Goal: Navigation & Orientation: Find specific page/section

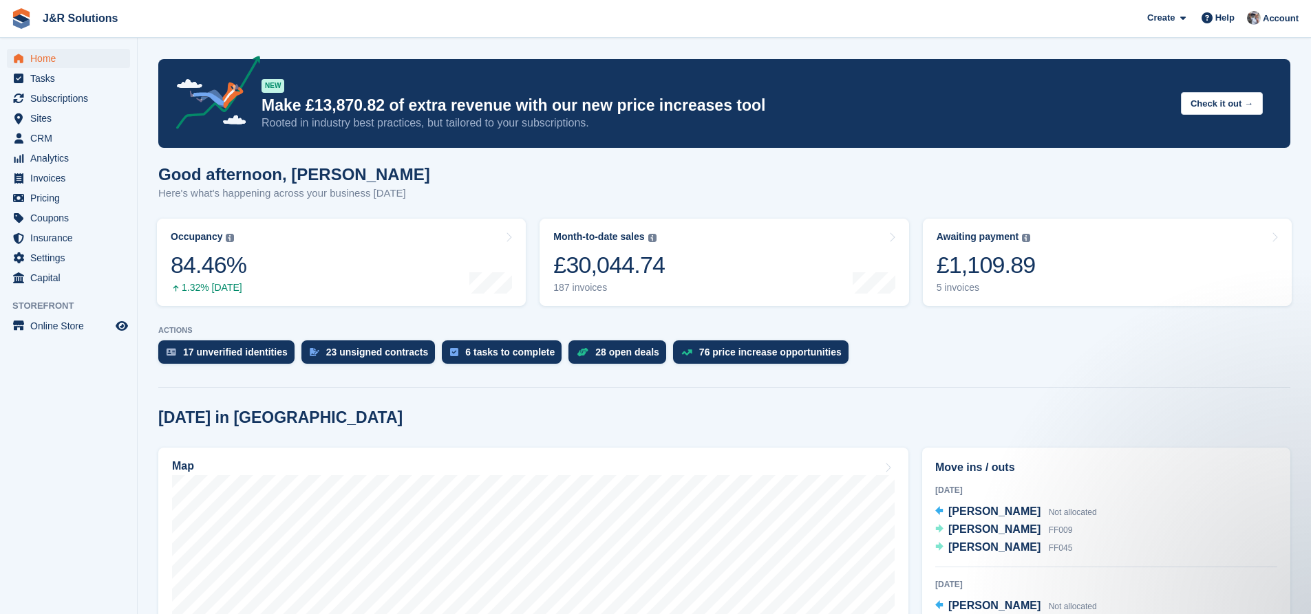
click at [89, 365] on aside "Home Tasks Subscriptions Subscriptions Subscriptions Contracts Price increases …" at bounding box center [68, 311] width 137 height 546
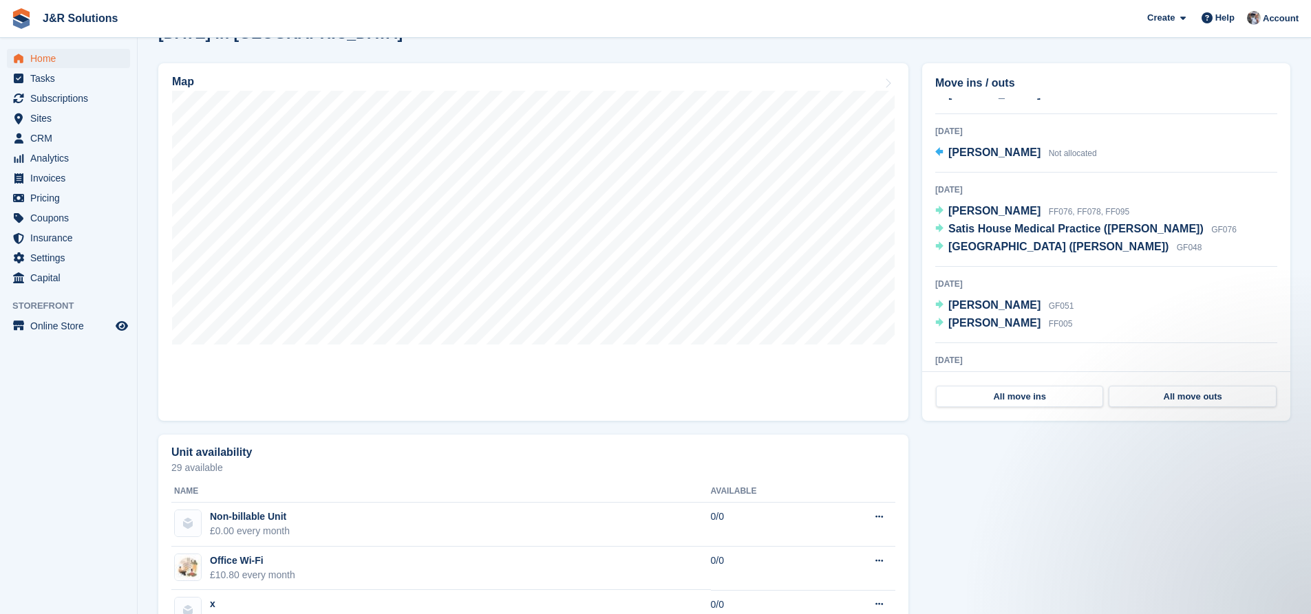
scroll to position [344, 0]
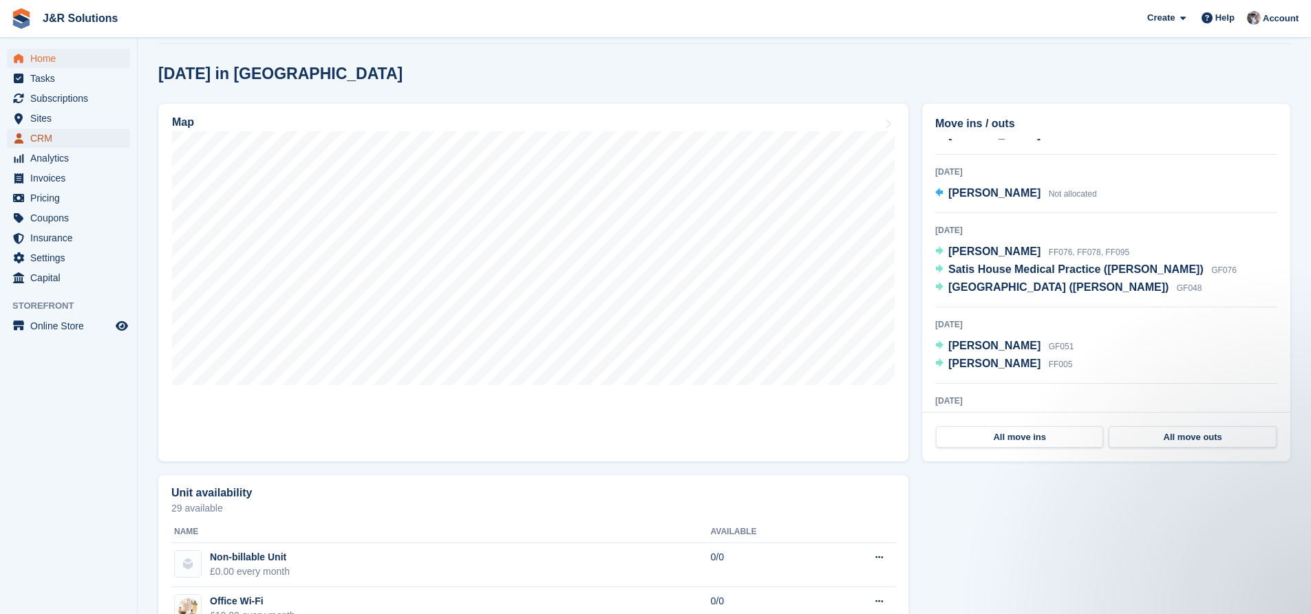
click at [65, 137] on span "CRM" at bounding box center [71, 138] width 83 height 19
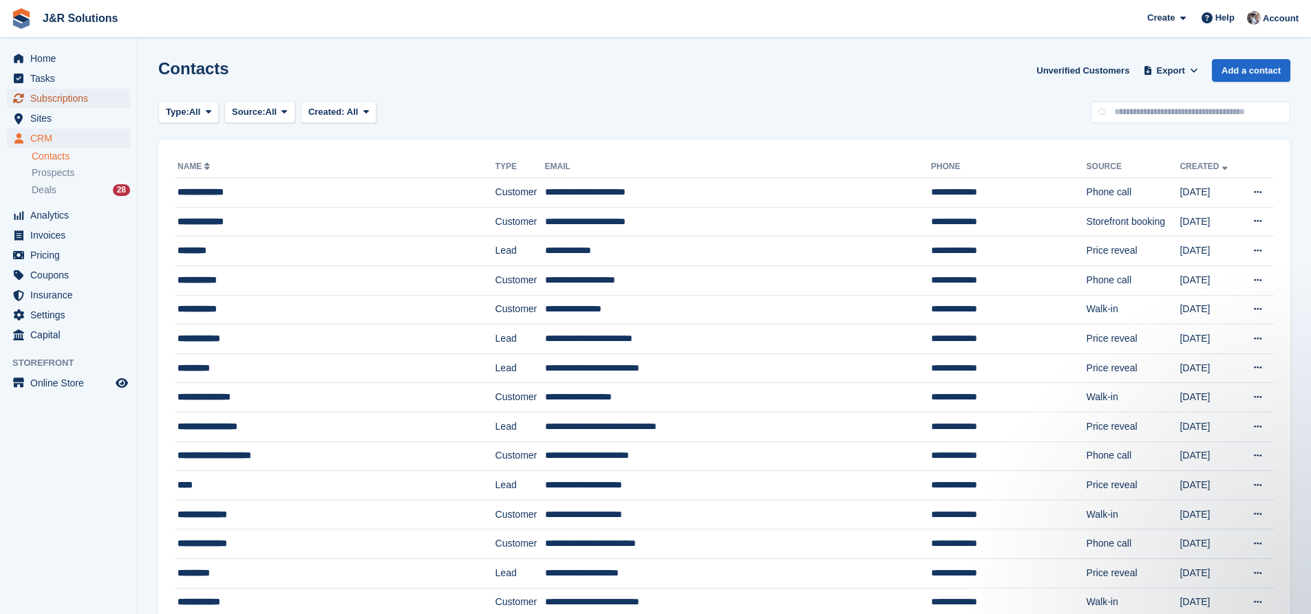
click at [59, 97] on span "Subscriptions" at bounding box center [71, 98] width 83 height 19
